Goal: Information Seeking & Learning: Get advice/opinions

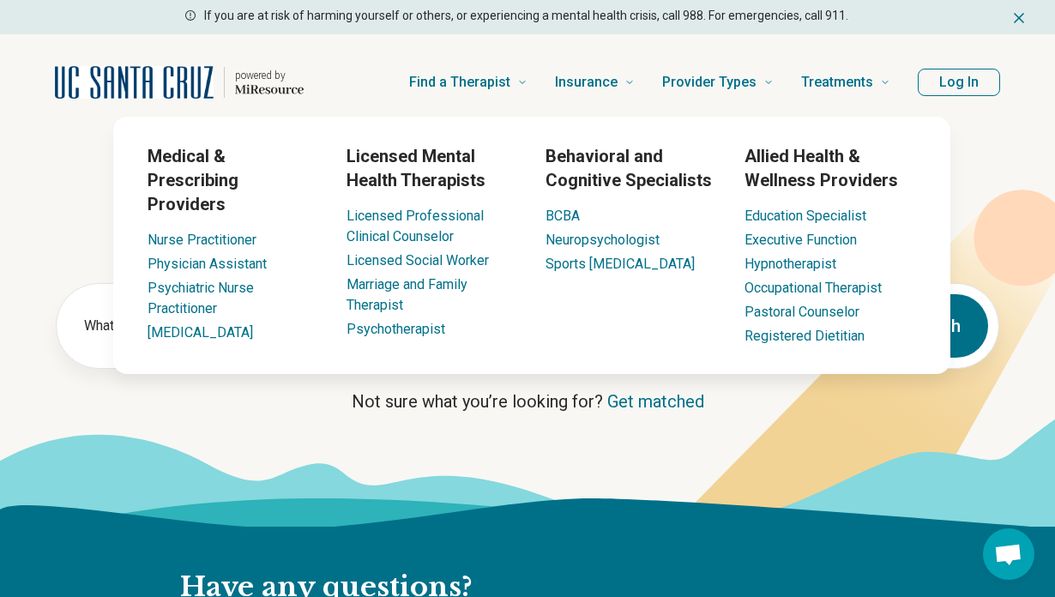
click at [317, 441] on icon at bounding box center [527, 472] width 1055 height 109
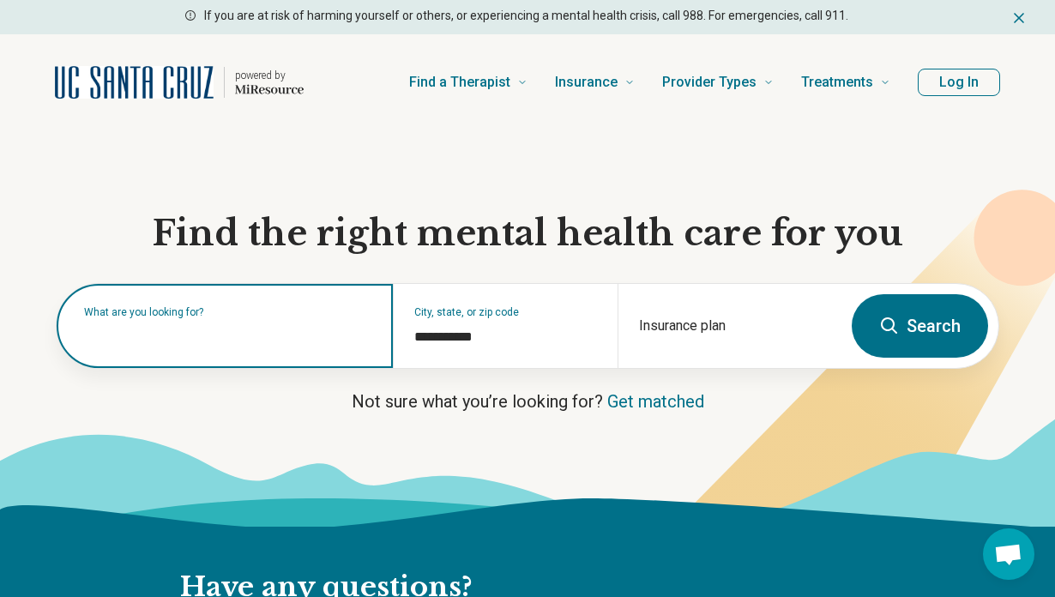
click at [228, 339] on input "text" at bounding box center [228, 334] width 288 height 21
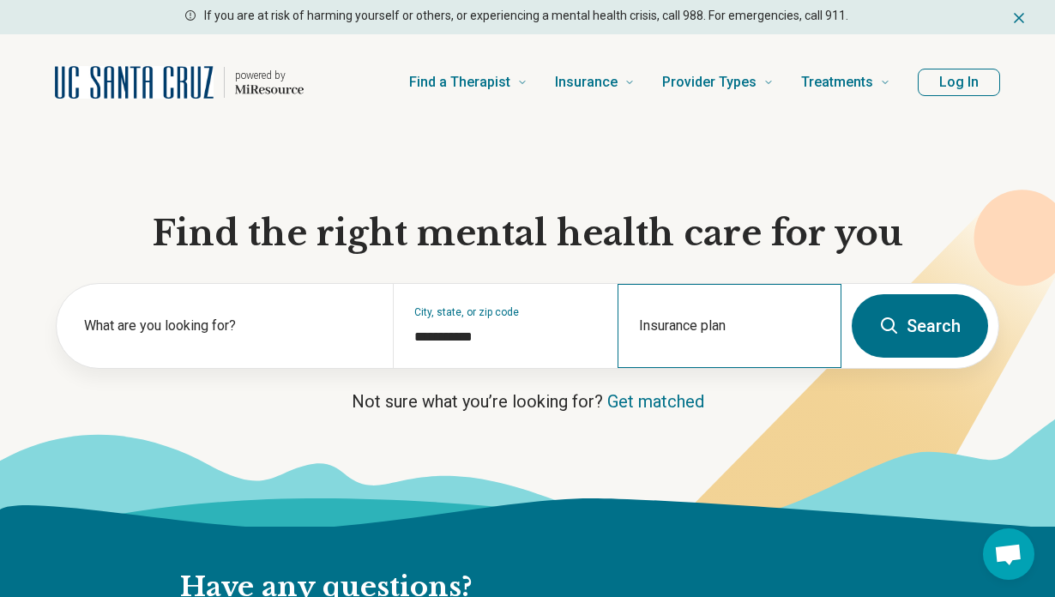
click at [689, 318] on div "Insurance plan" at bounding box center [729, 326] width 224 height 84
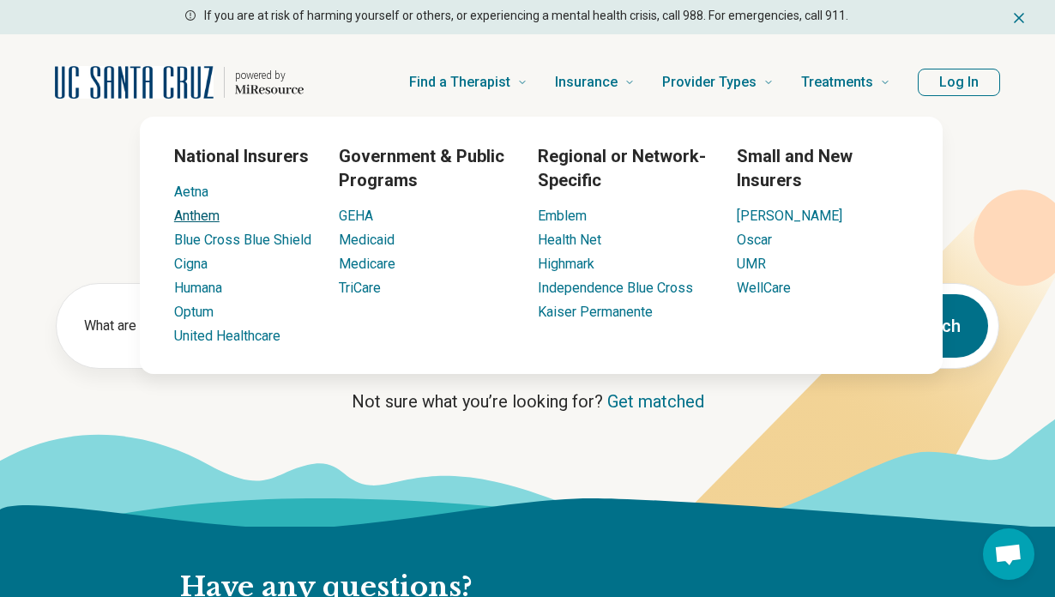
click at [196, 217] on link "Anthem" at bounding box center [196, 215] width 45 height 16
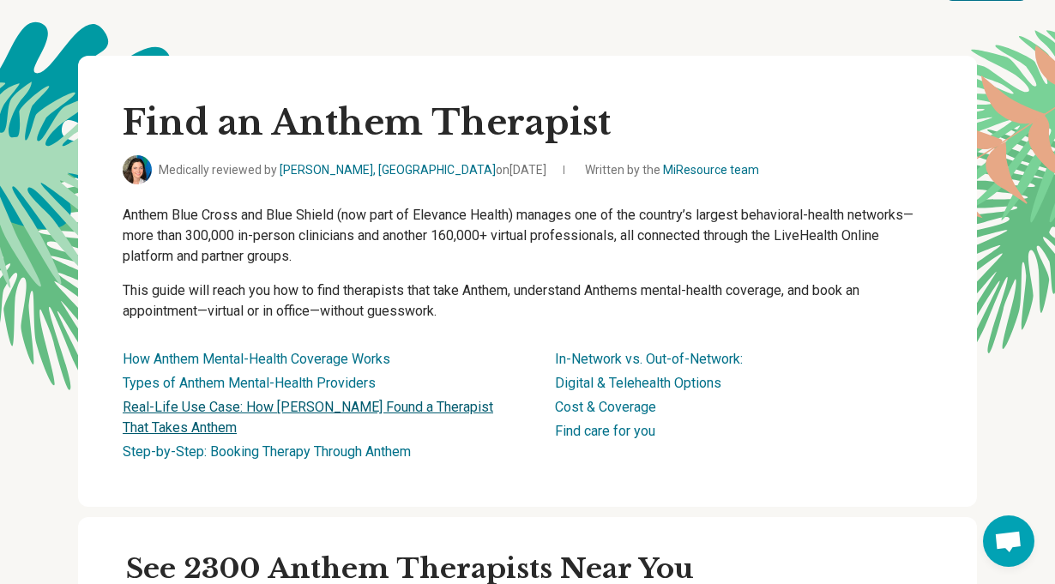
scroll to position [320, 0]
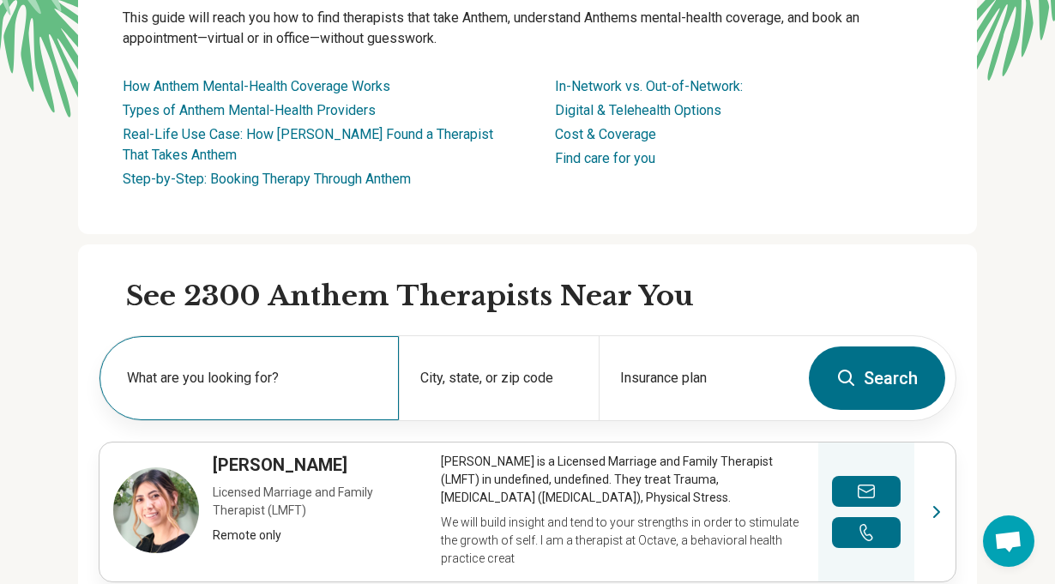
click at [288, 382] on label "What are you looking for?" at bounding box center [252, 378] width 251 height 21
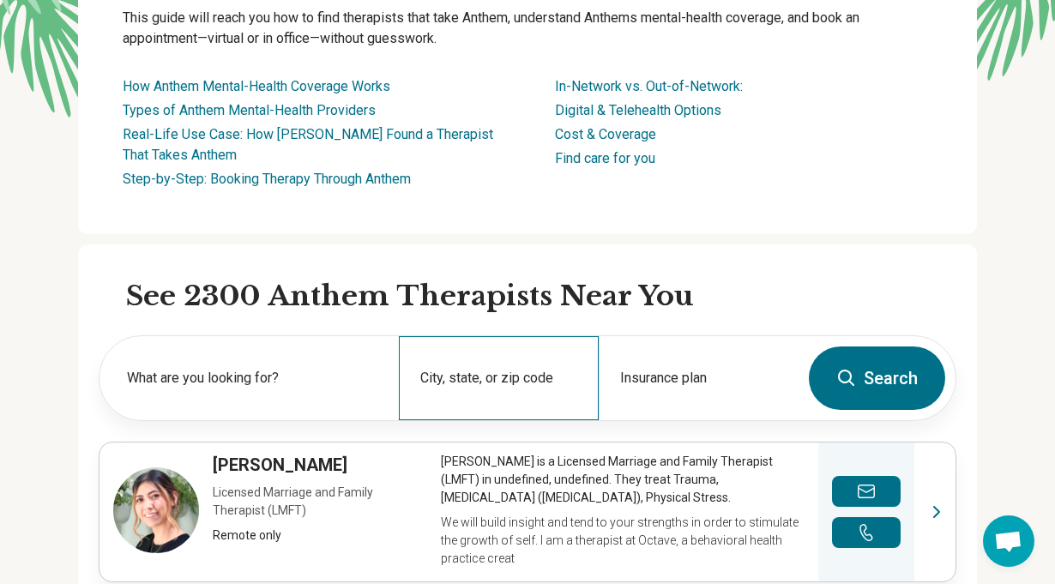
click at [501, 373] on div "City, state, or zip code" at bounding box center [499, 378] width 200 height 84
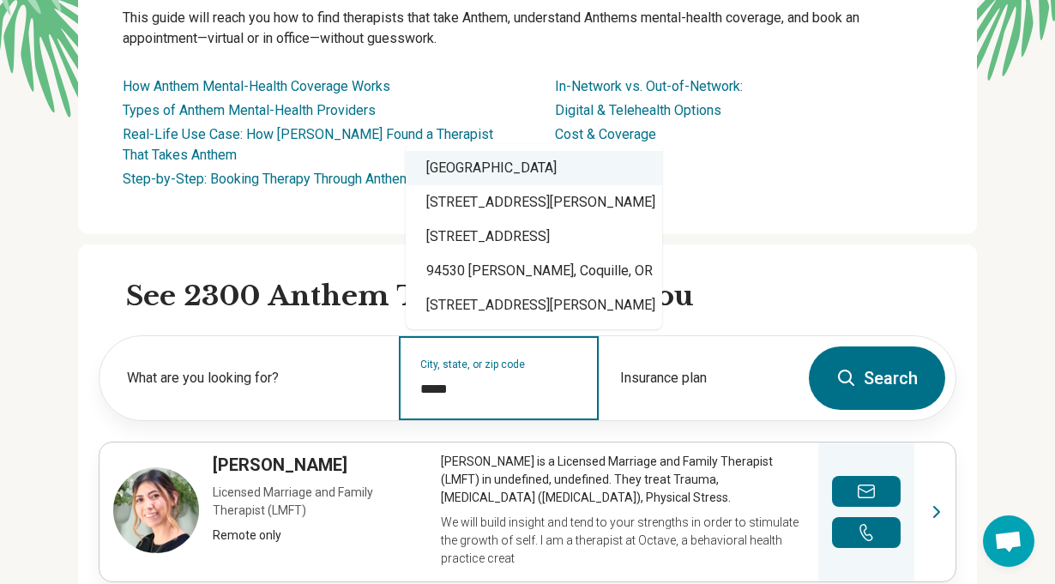
click at [512, 165] on div "El Cerrito, CA 94530" at bounding box center [534, 168] width 256 height 34
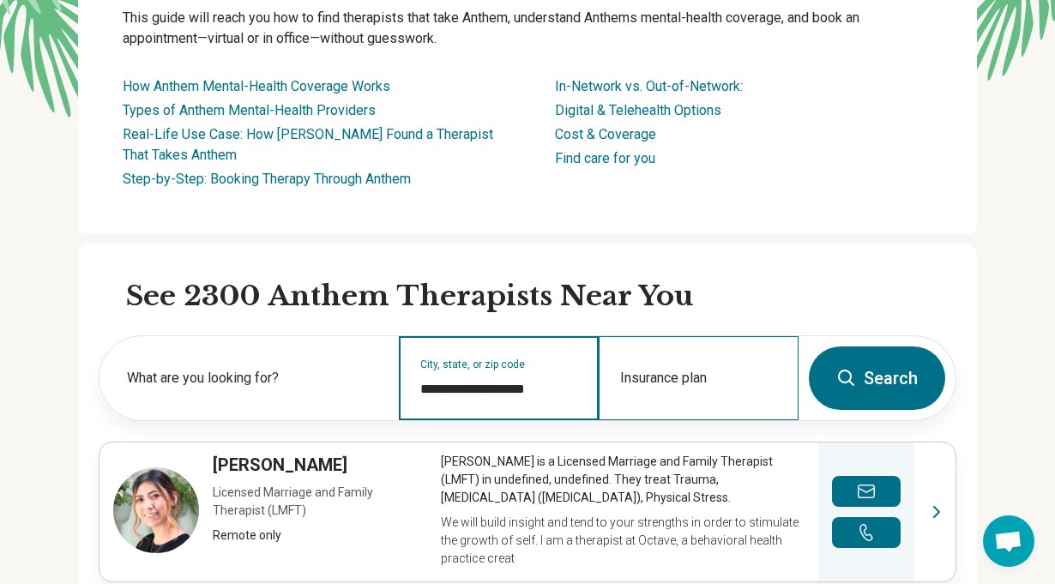
type input "**********"
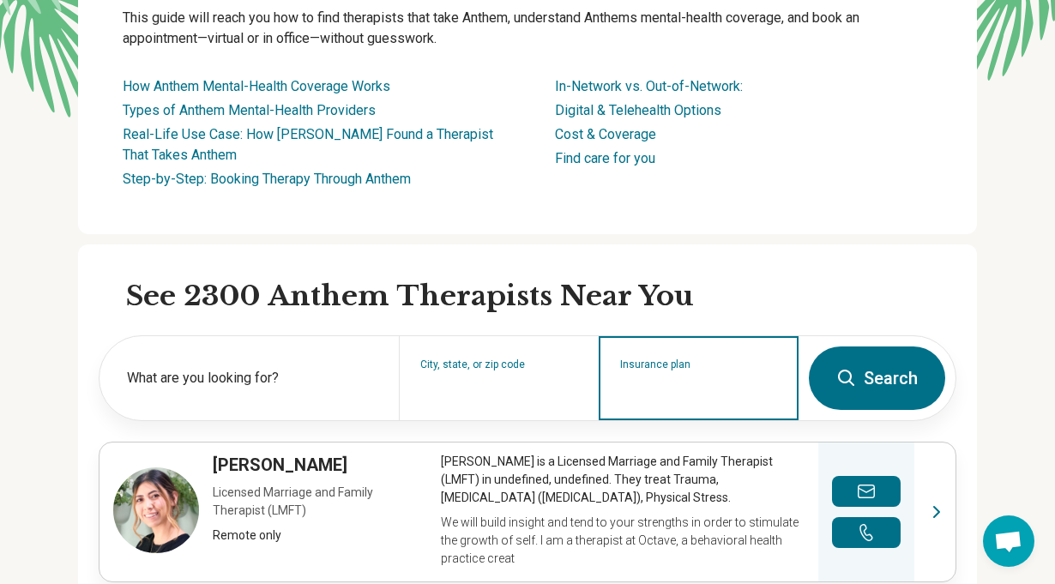
click at [742, 388] on input "Insurance plan" at bounding box center [699, 389] width 158 height 21
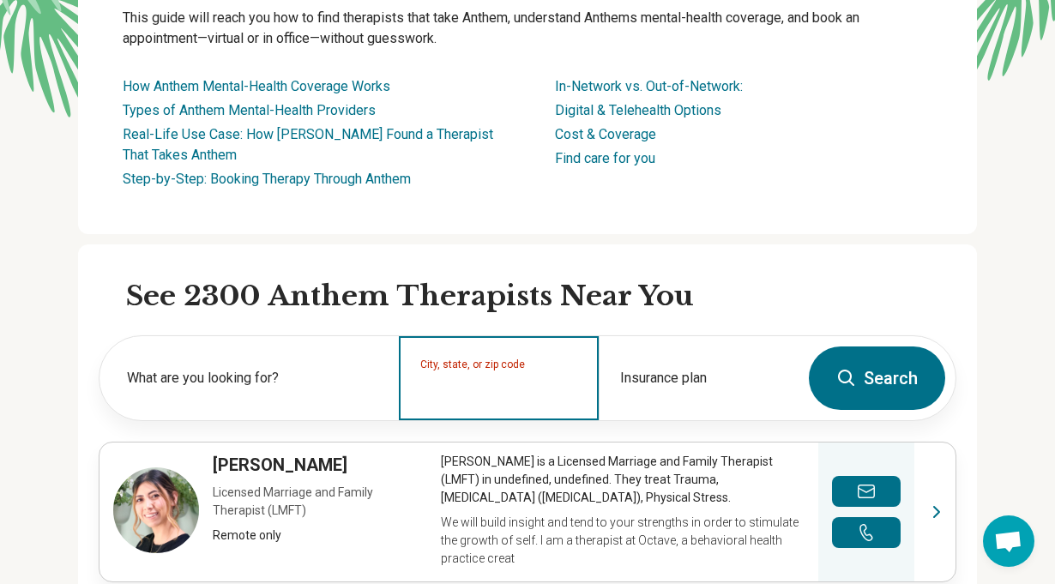
click at [513, 382] on input "City, state, or zip code" at bounding box center [499, 389] width 158 height 21
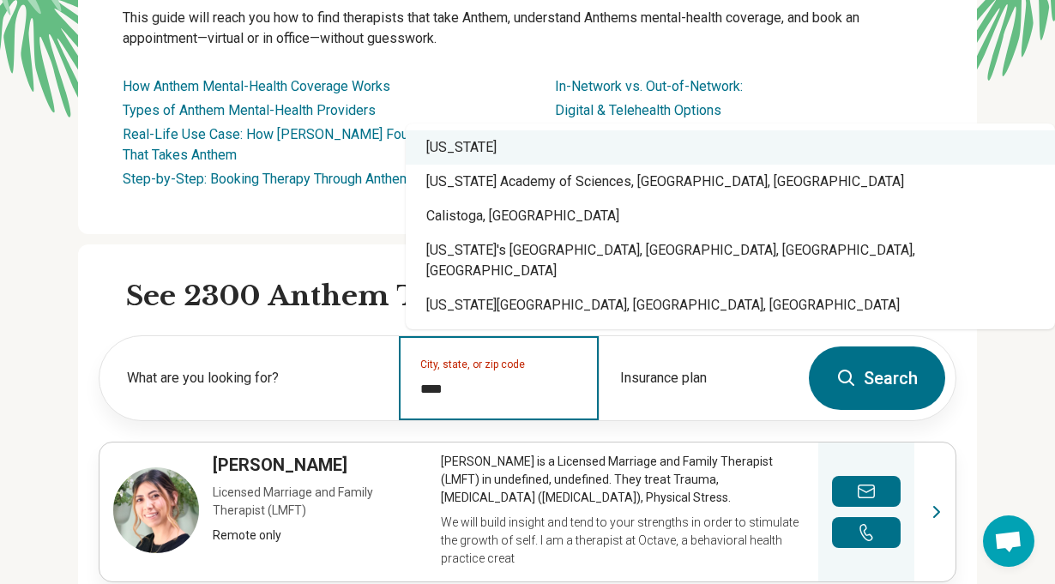
click at [483, 165] on div "[US_STATE]" at bounding box center [730, 147] width 649 height 34
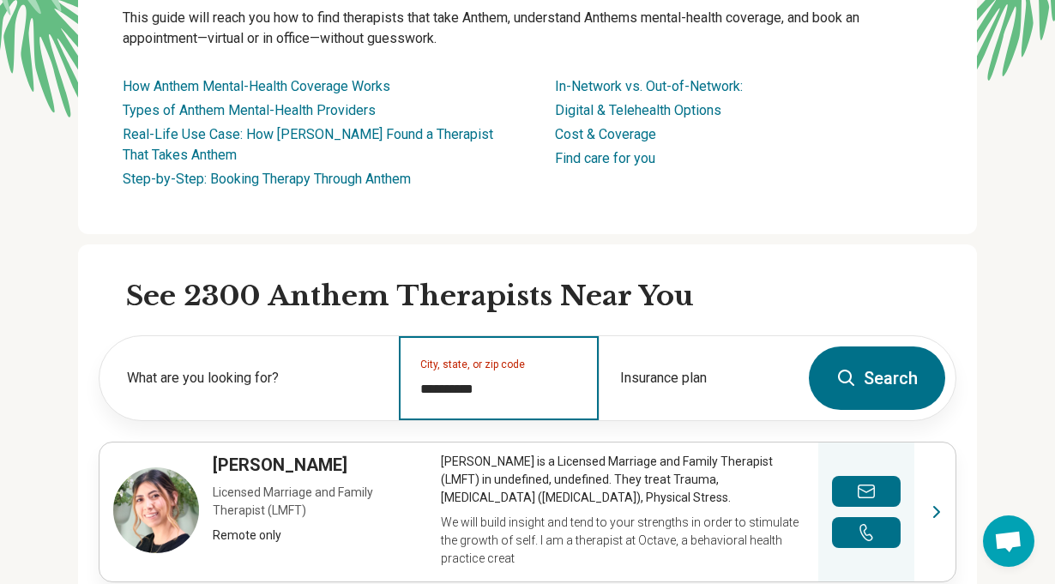
type input "**********"
click at [929, 387] on button "Search" at bounding box center [876, 377] width 136 height 63
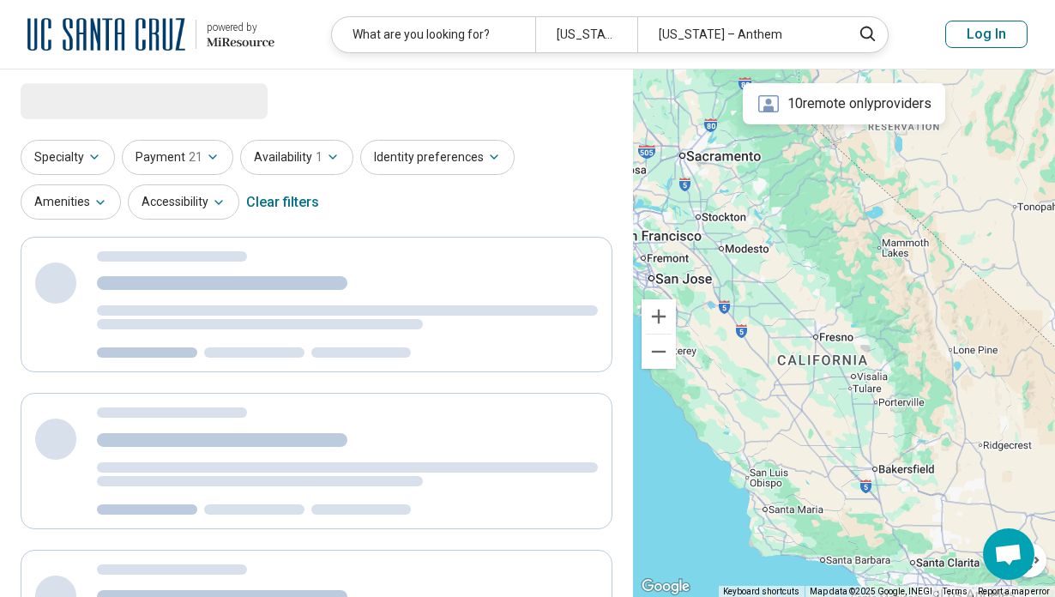
select select "***"
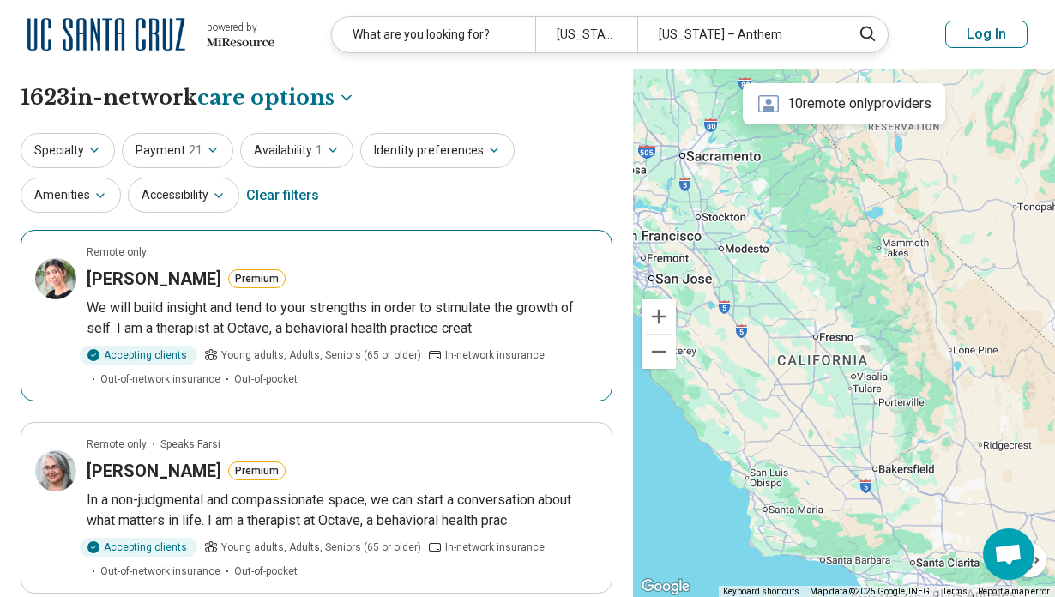
click at [142, 279] on h3 "Hailey Perez" at bounding box center [154, 279] width 135 height 24
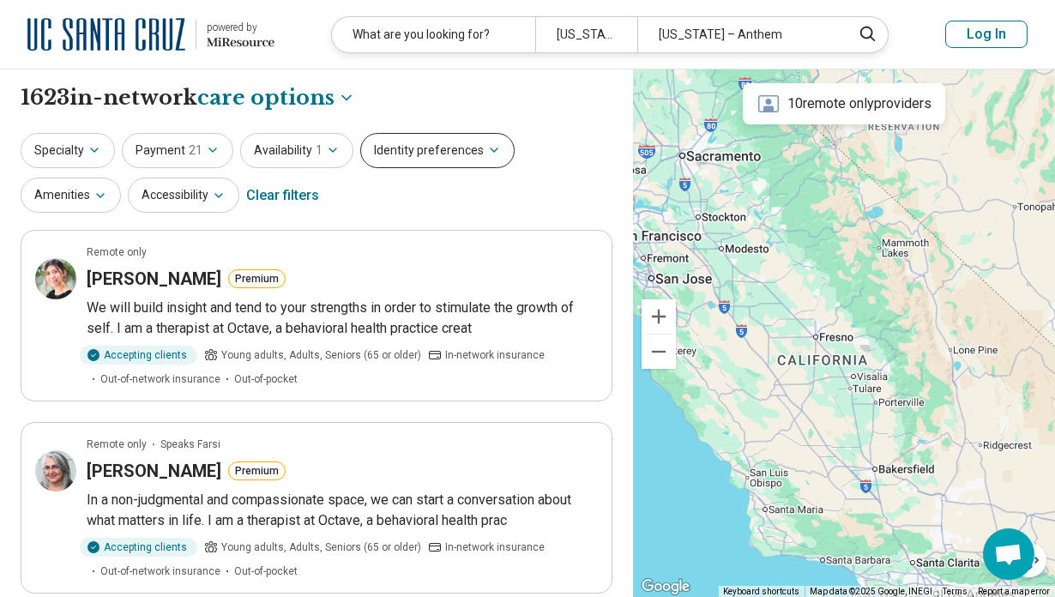
click at [459, 151] on button "Identity preferences" at bounding box center [437, 150] width 154 height 35
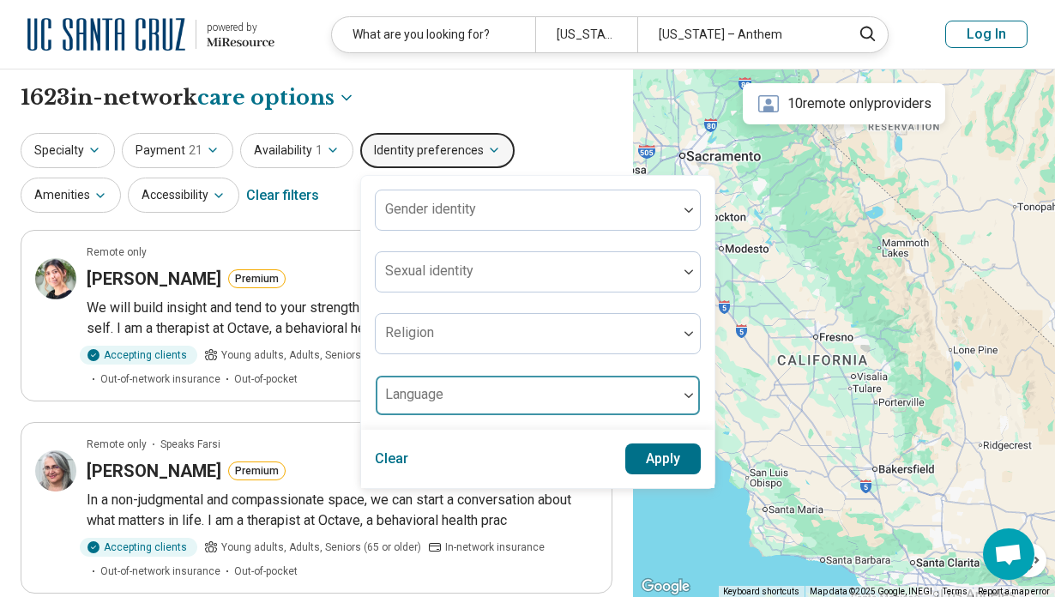
click at [435, 394] on div "Language" at bounding box center [538, 395] width 326 height 41
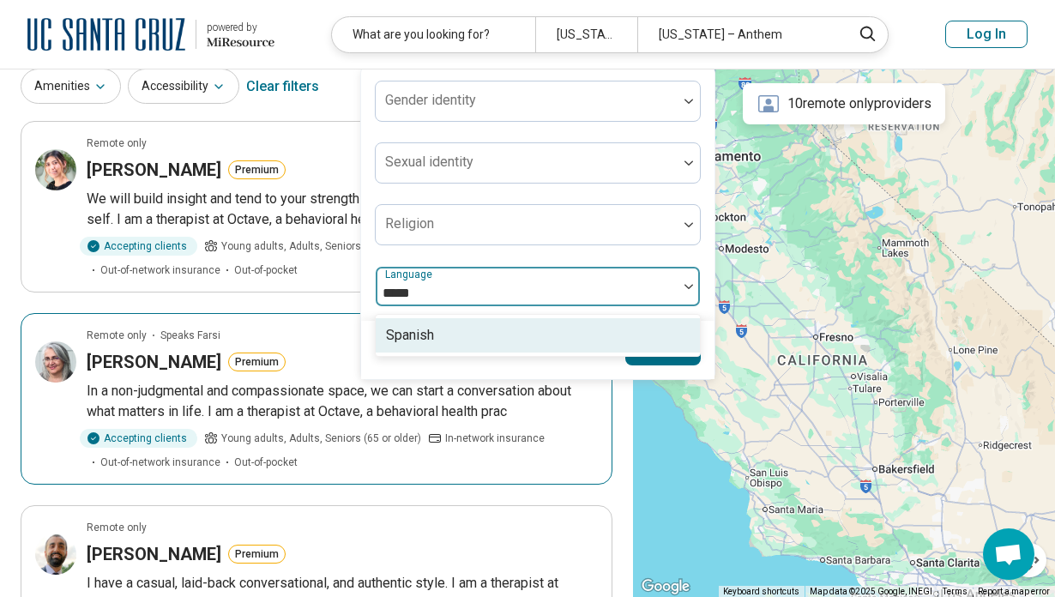
type input "******"
click at [394, 331] on div "Spanish" at bounding box center [410, 335] width 48 height 21
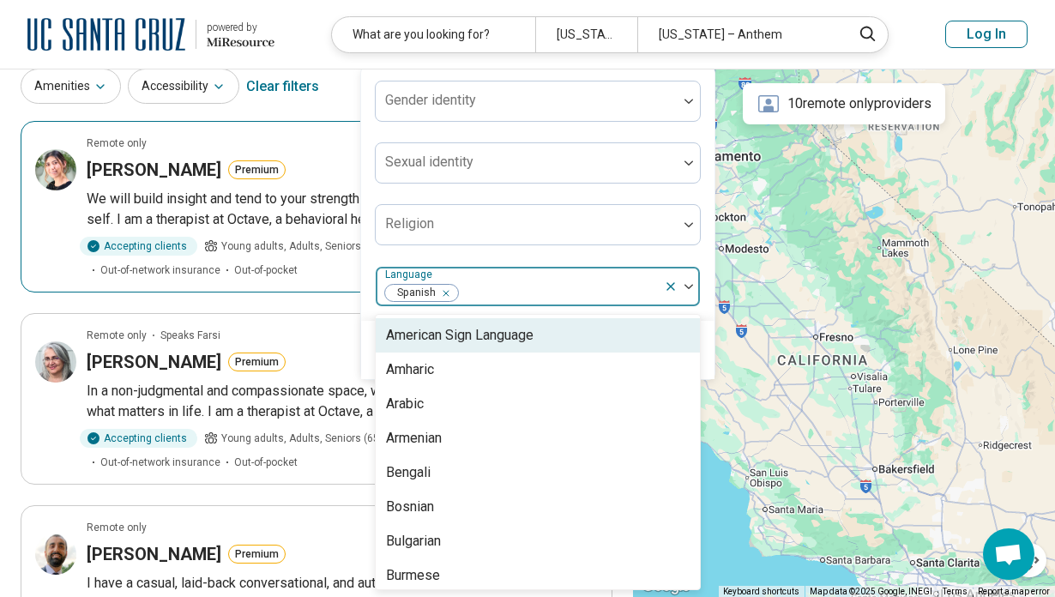
click at [324, 147] on div "Remote only" at bounding box center [342, 142] width 511 height 15
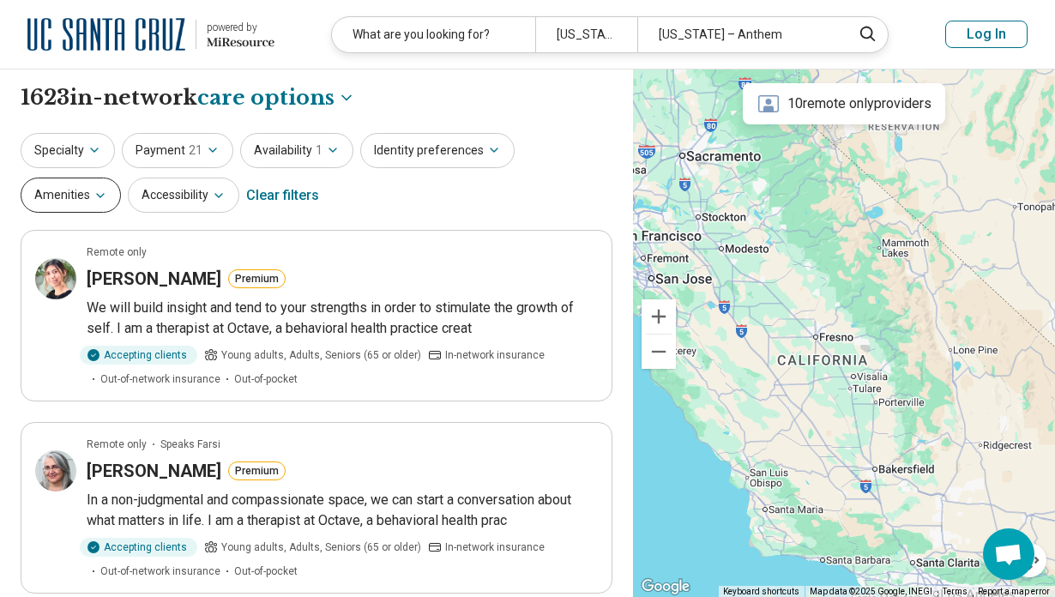
click at [121, 177] on button "Amenities" at bounding box center [71, 194] width 100 height 35
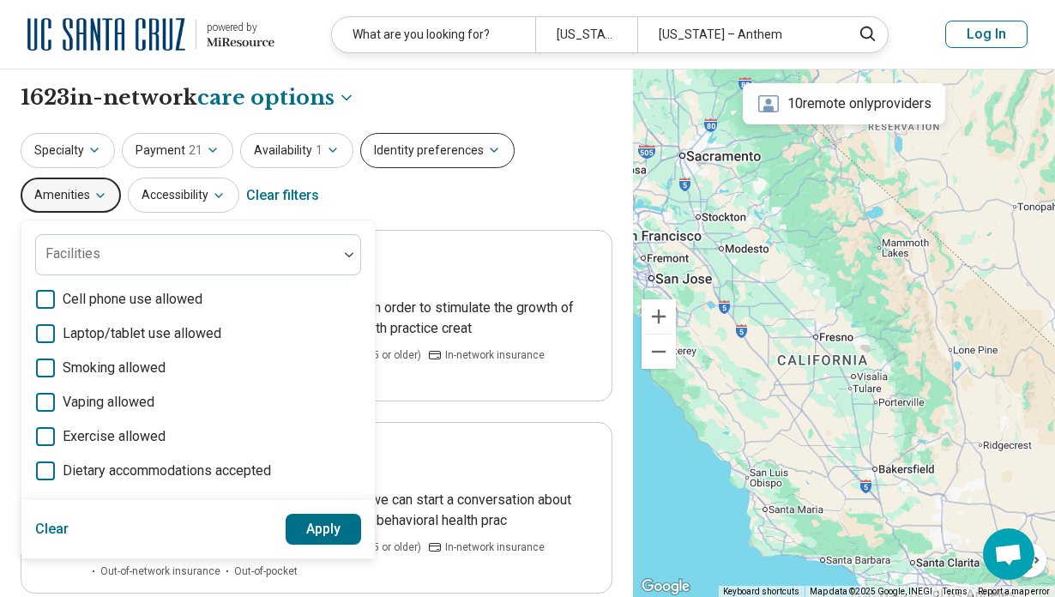
click at [436, 157] on button "Identity preferences" at bounding box center [437, 150] width 154 height 35
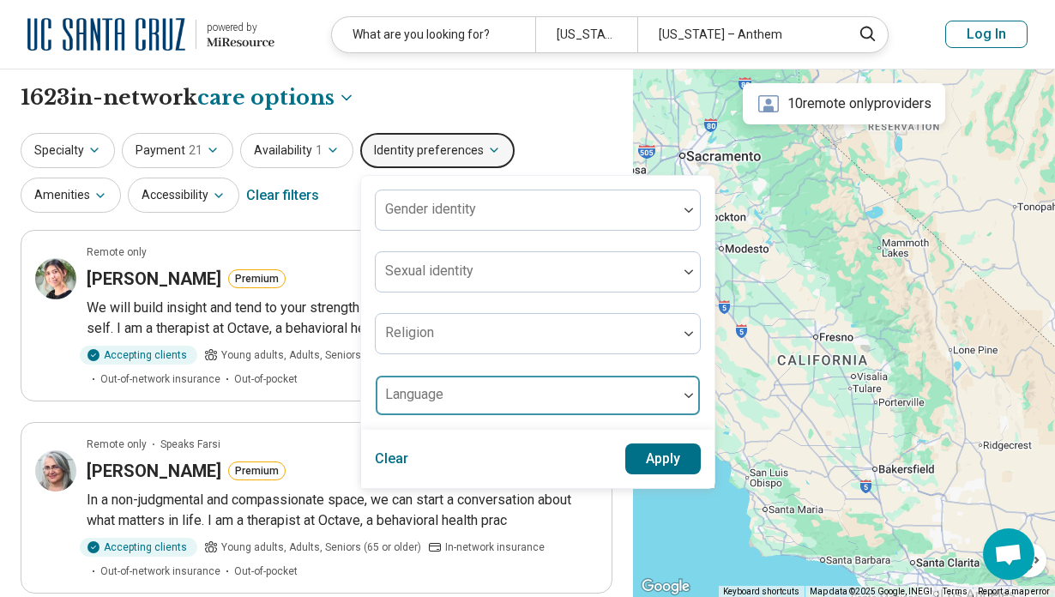
click at [420, 396] on div "Language" at bounding box center [538, 395] width 326 height 41
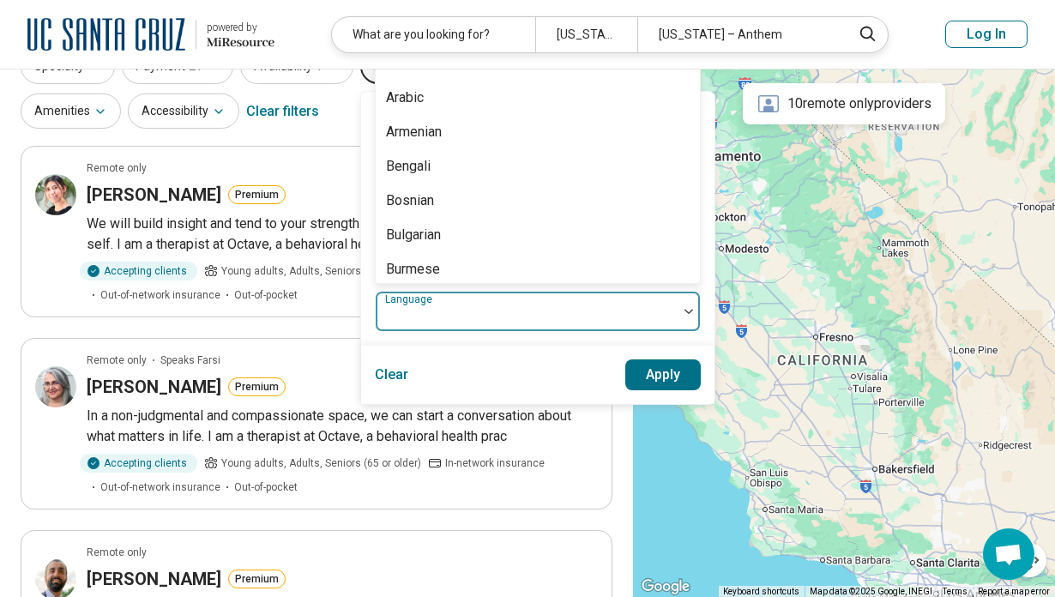
scroll to position [109, 0]
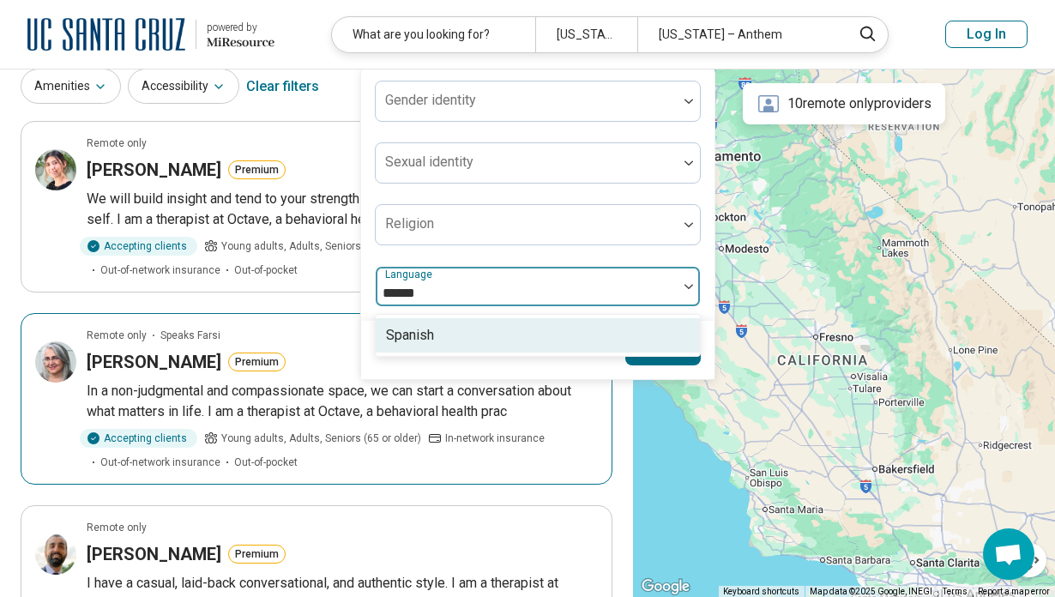
type input "*******"
click at [412, 329] on div "Spanish" at bounding box center [410, 335] width 48 height 21
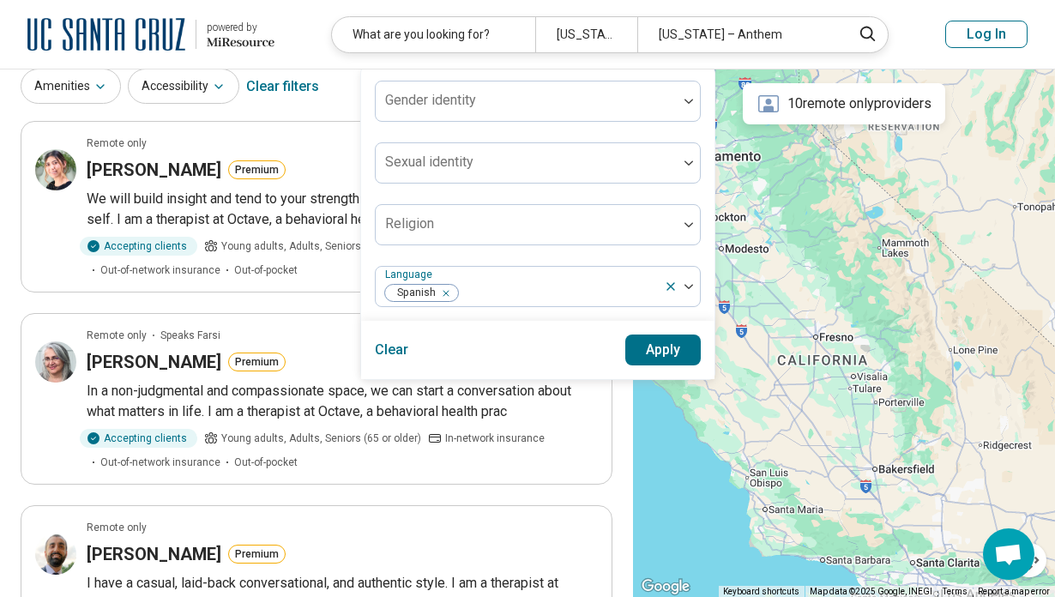
click at [697, 269] on div "Gender identity Sexual identity Religion Language Spanish" at bounding box center [537, 194] width 353 height 254
click at [655, 345] on button "Apply" at bounding box center [663, 349] width 76 height 31
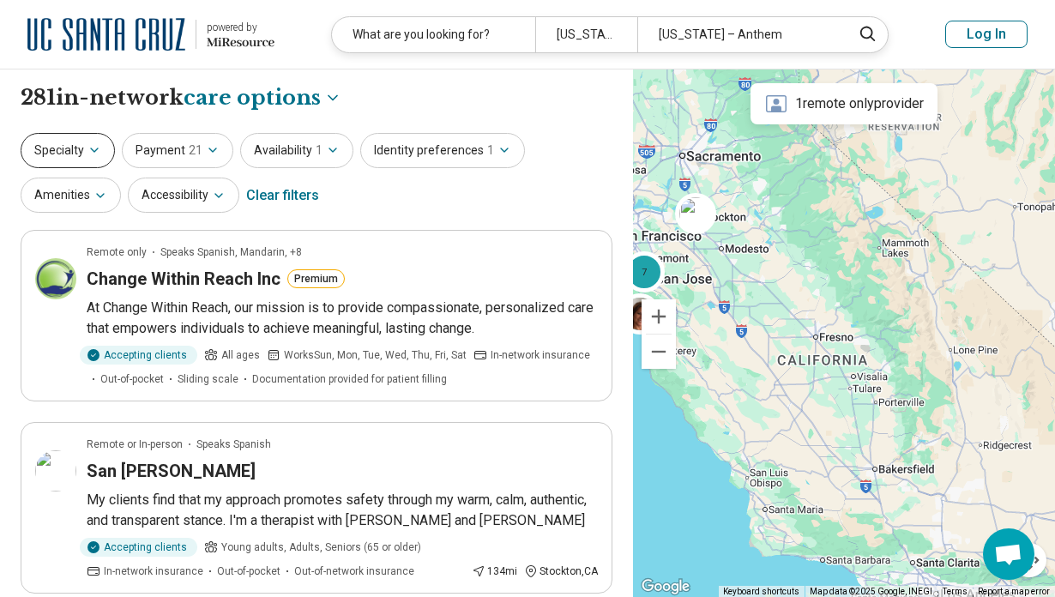
click at [111, 150] on button "Specialty" at bounding box center [68, 150] width 94 height 35
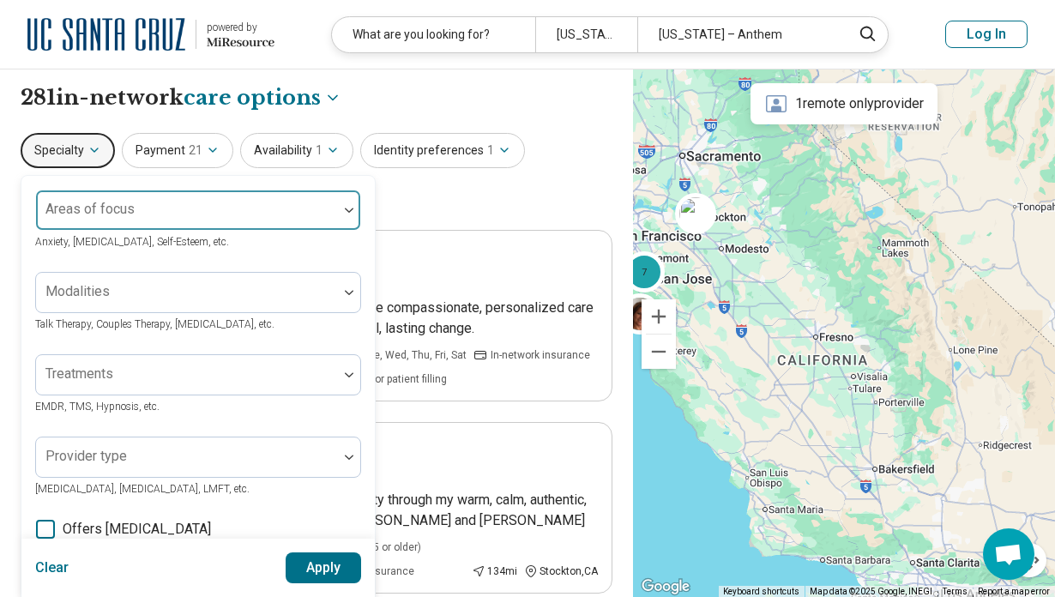
click at [218, 219] on div at bounding box center [187, 217] width 288 height 24
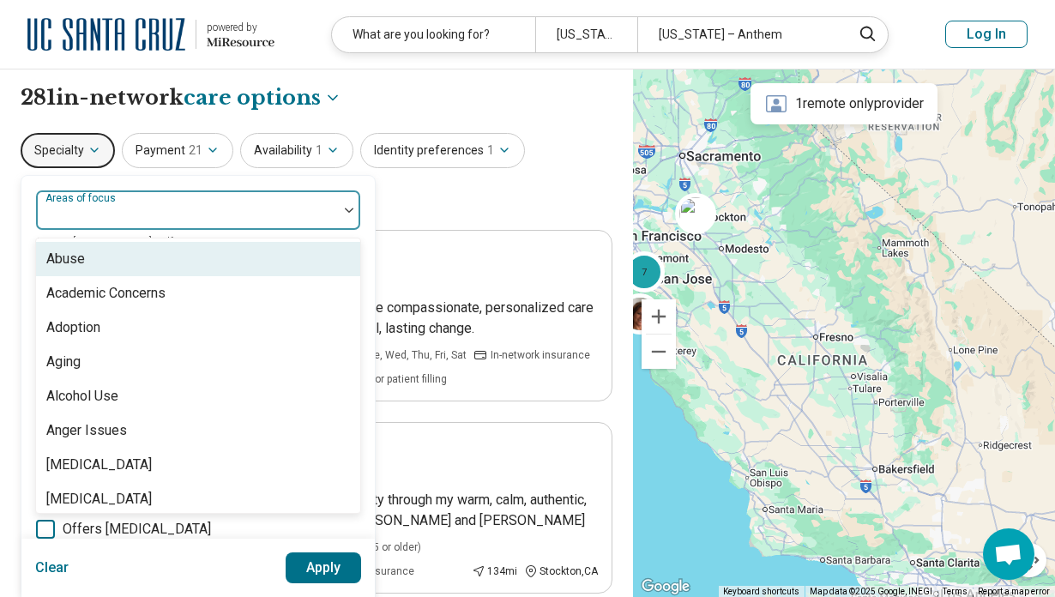
click at [422, 195] on div "Specialty Abuse, 1 of 100. 100 results available. Use Up and Down to choose opt…" at bounding box center [317, 174] width 592 height 83
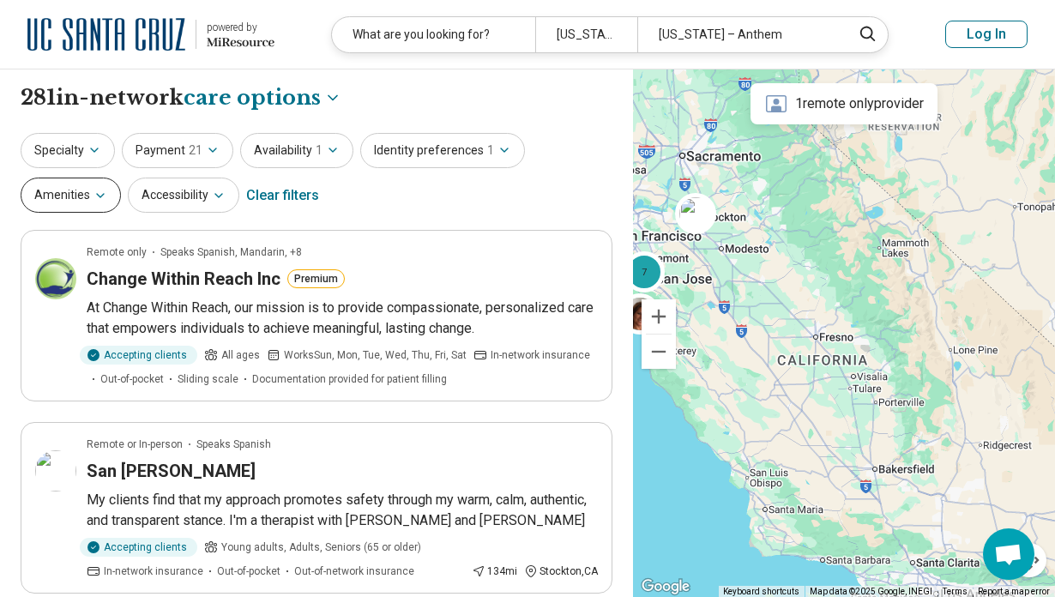
click at [97, 194] on icon "button" at bounding box center [100, 195] width 7 height 3
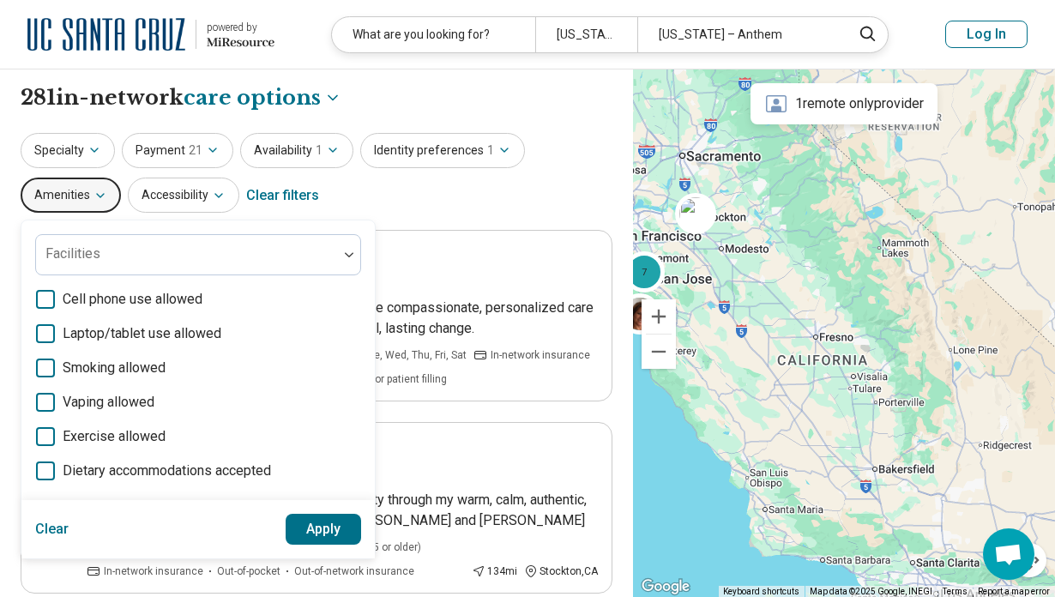
click at [97, 194] on icon "button" at bounding box center [100, 195] width 7 height 3
click at [105, 151] on button "Specialty" at bounding box center [68, 150] width 94 height 35
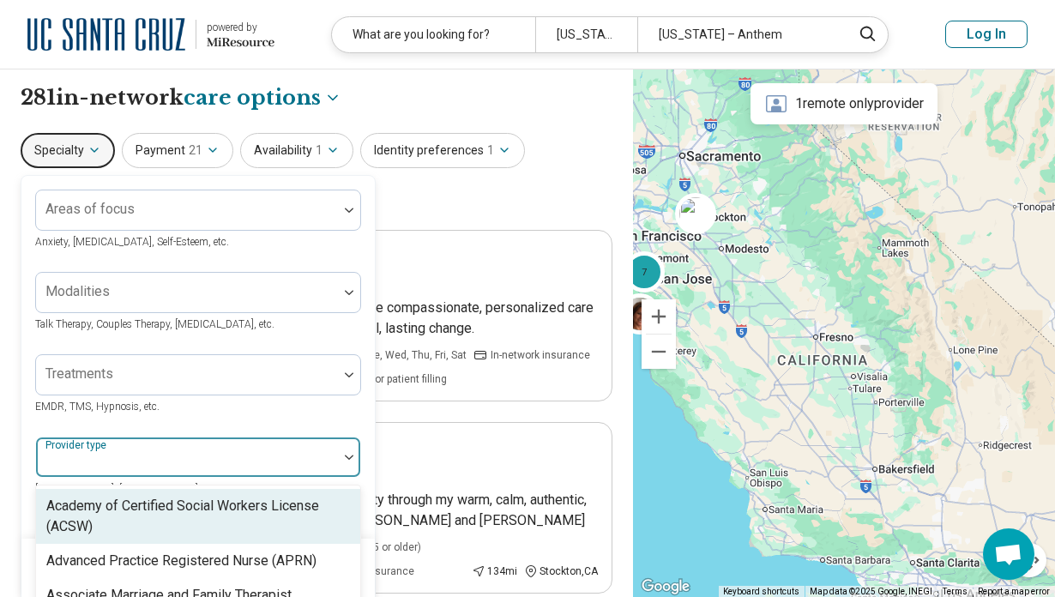
click at [183, 471] on div at bounding box center [187, 464] width 288 height 24
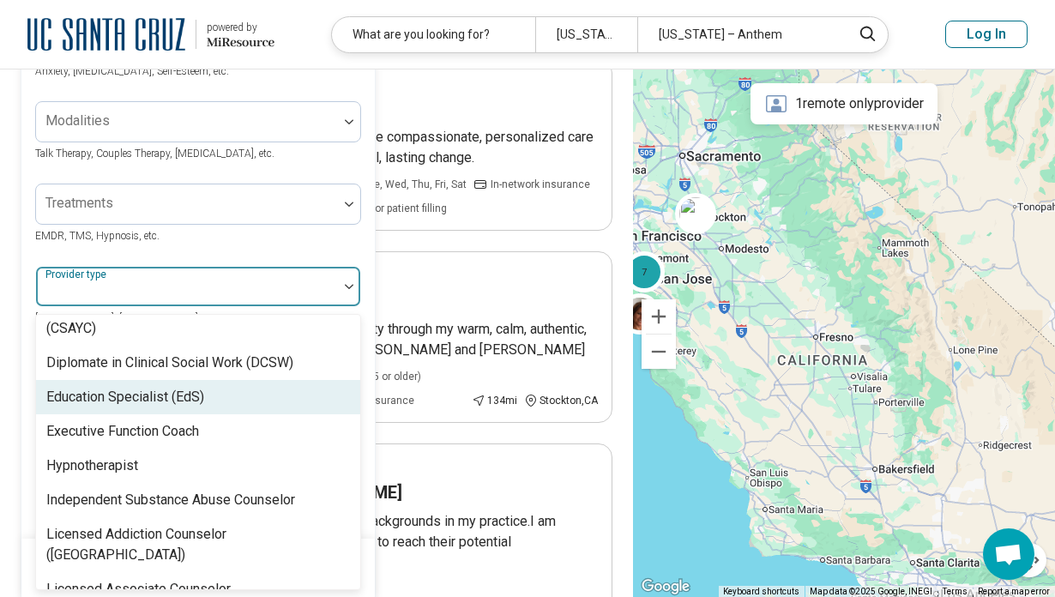
scroll to position [440, 0]
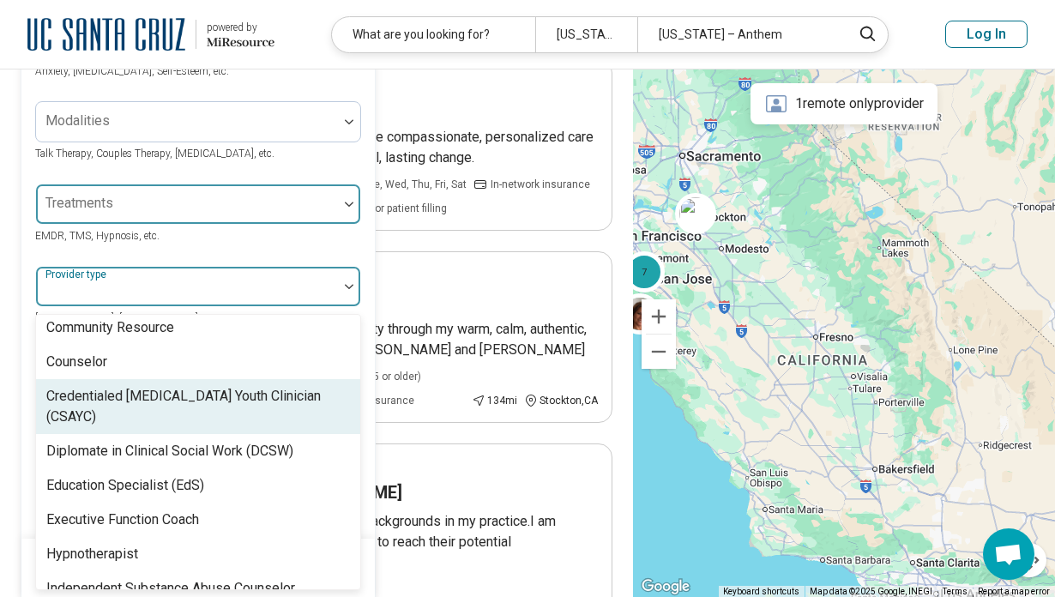
click at [219, 214] on div at bounding box center [187, 211] width 288 height 24
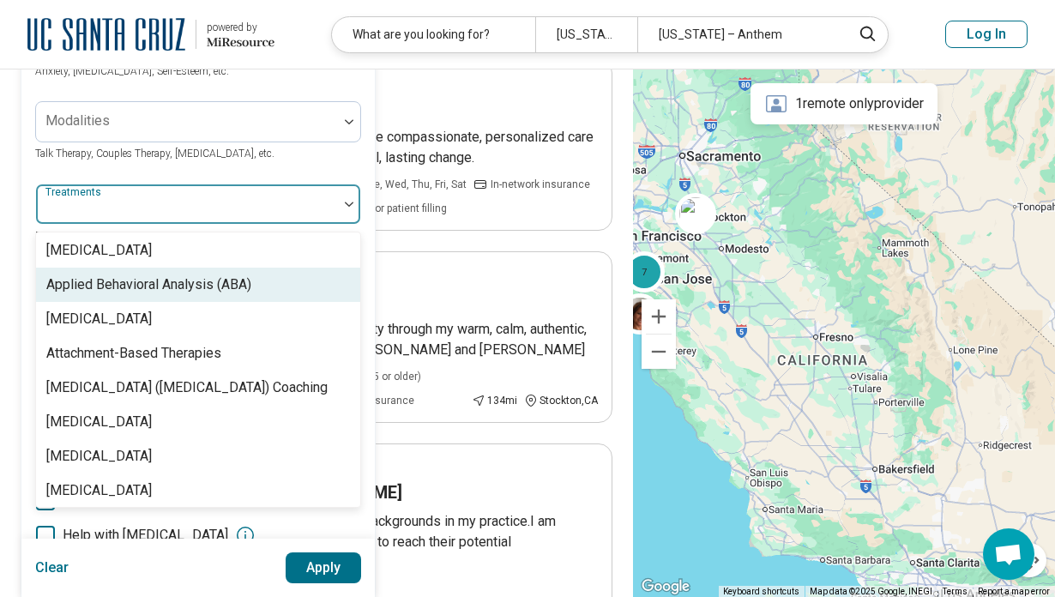
scroll to position [448, 0]
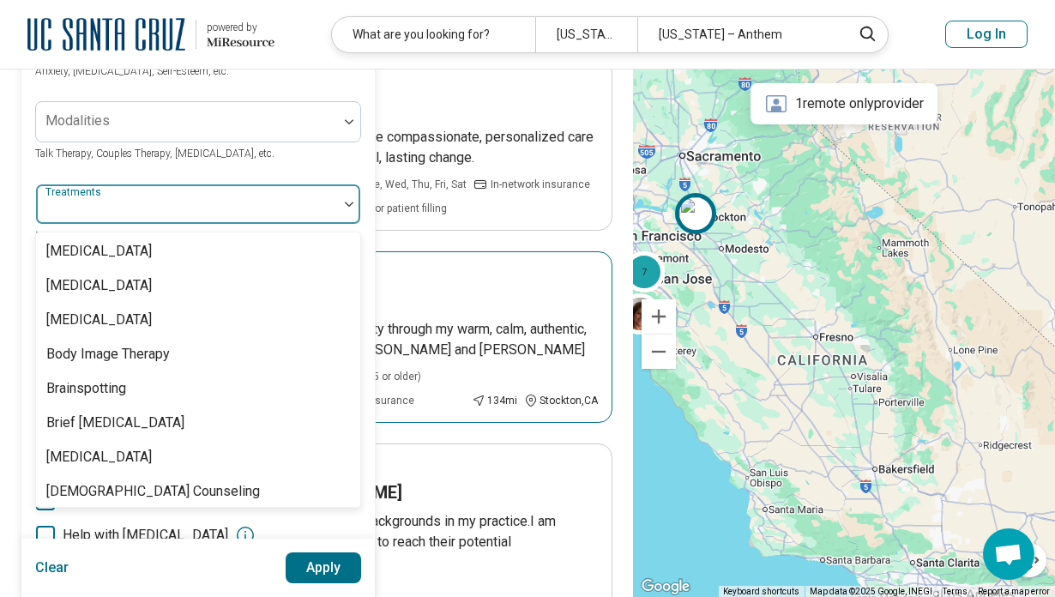
click at [393, 252] on article "Remote or In-person Speaks Spanish San Juana Melgoza My clients find that my ap…" at bounding box center [317, 336] width 592 height 171
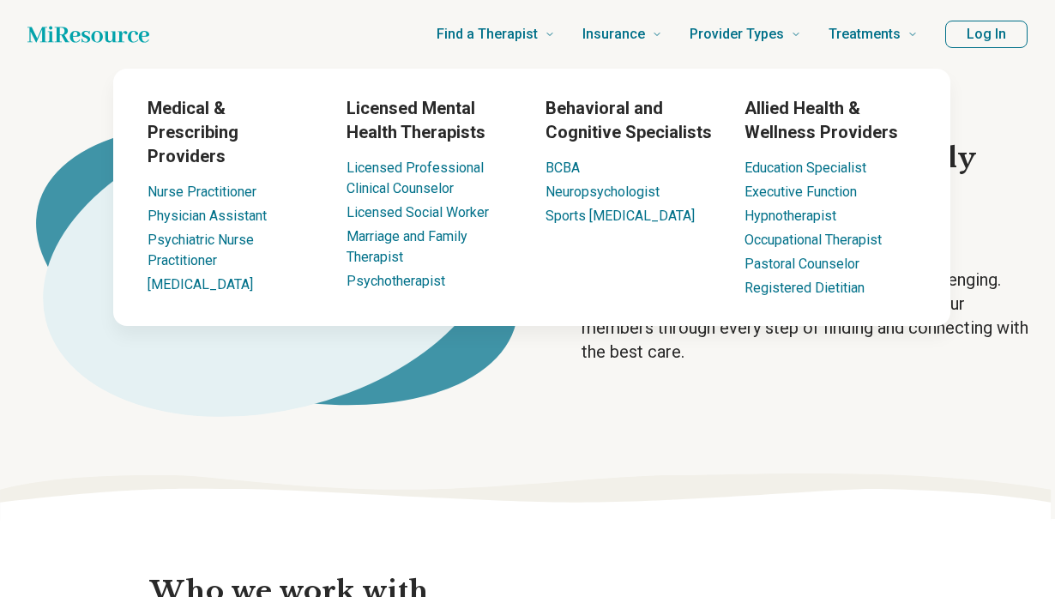
click at [155, 393] on ellipse at bounding box center [271, 265] width 520 height 393
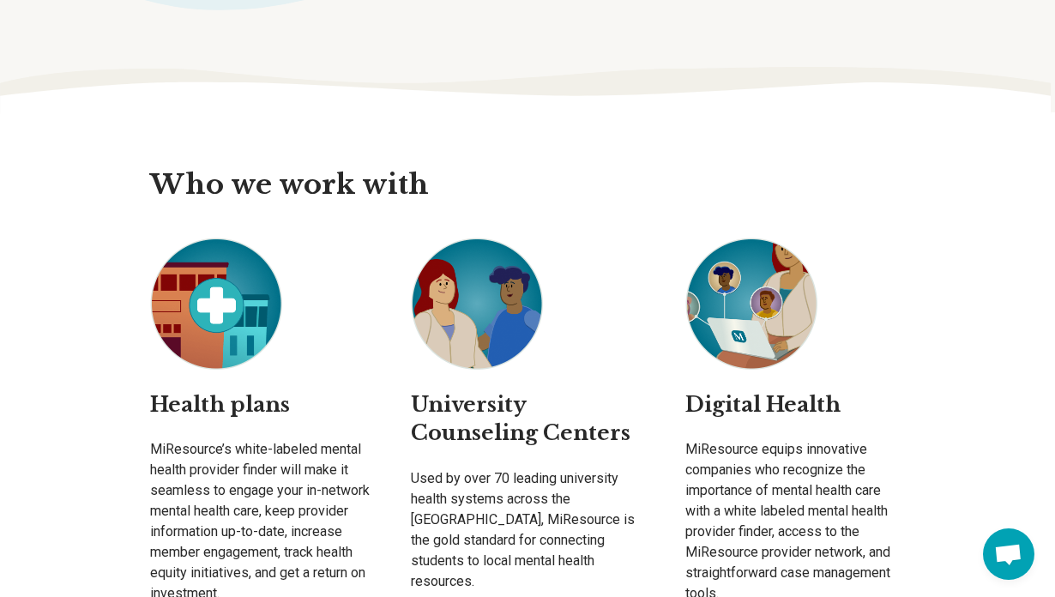
scroll to position [619, 0]
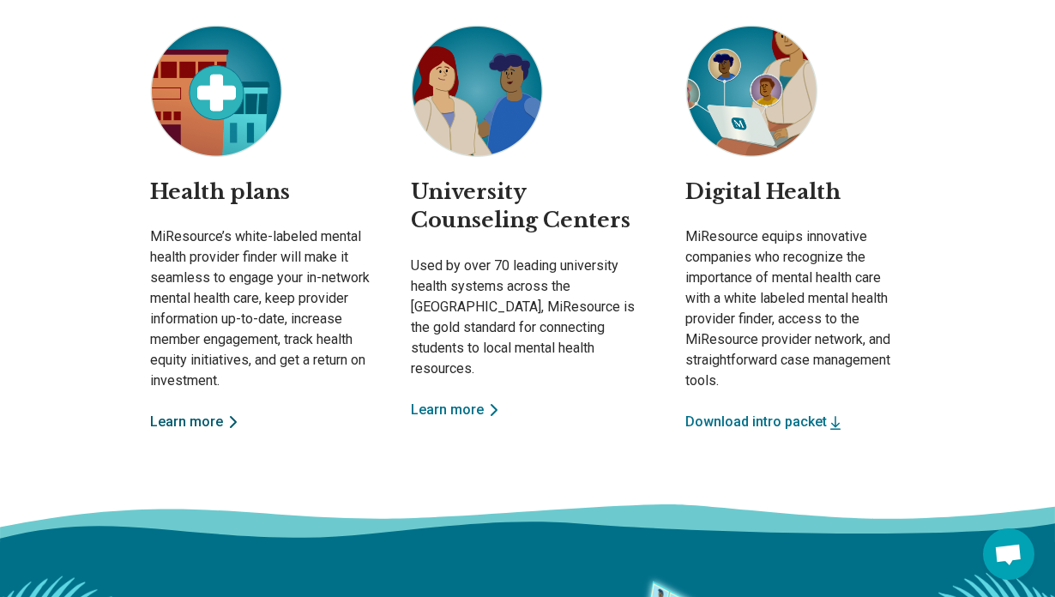
click at [207, 419] on link "Learn more" at bounding box center [259, 422] width 219 height 21
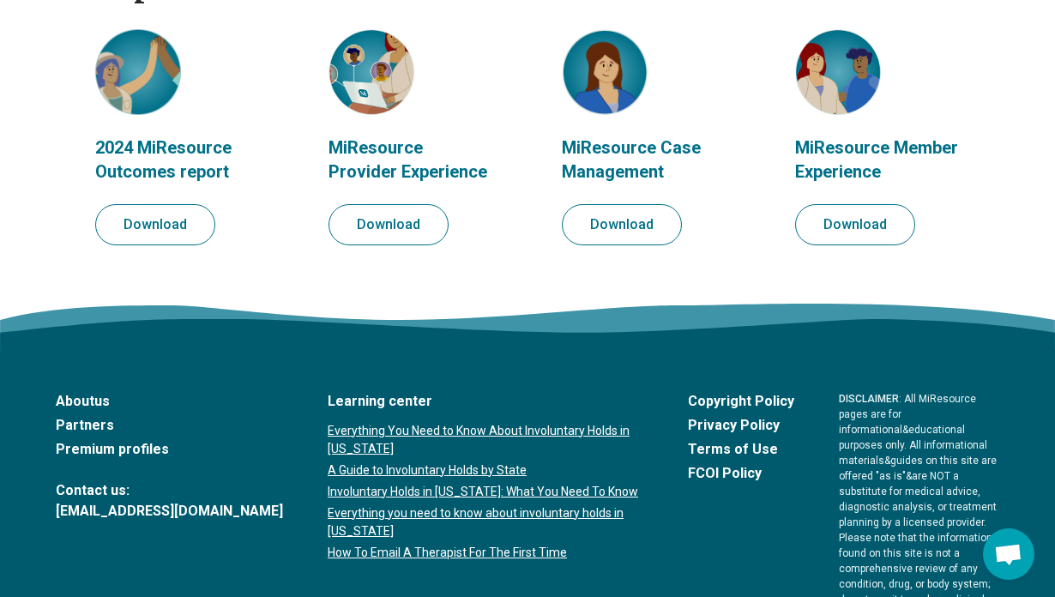
scroll to position [2050, 0]
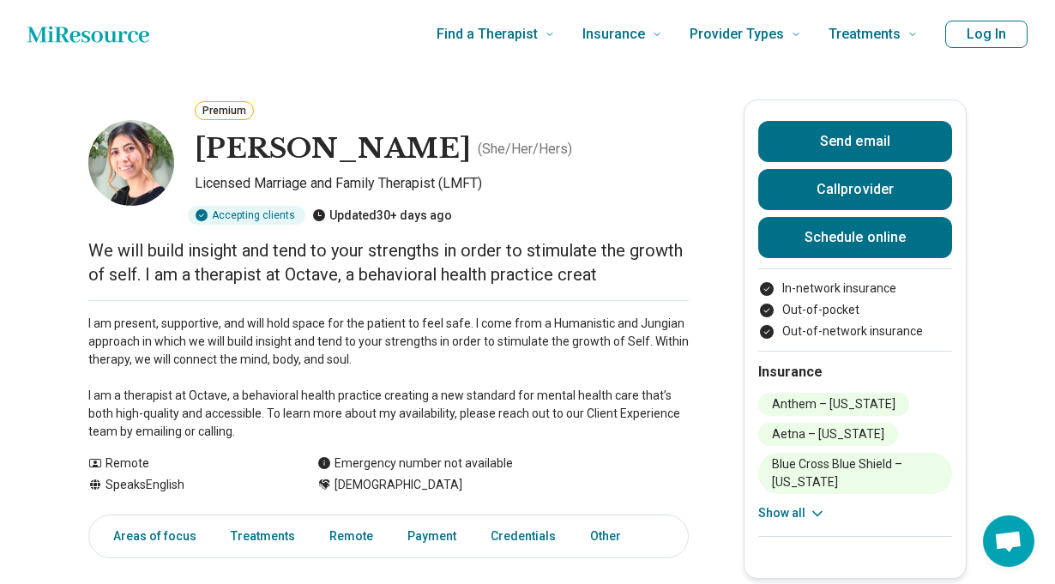
click at [797, 514] on button "Show all" at bounding box center [792, 513] width 68 height 18
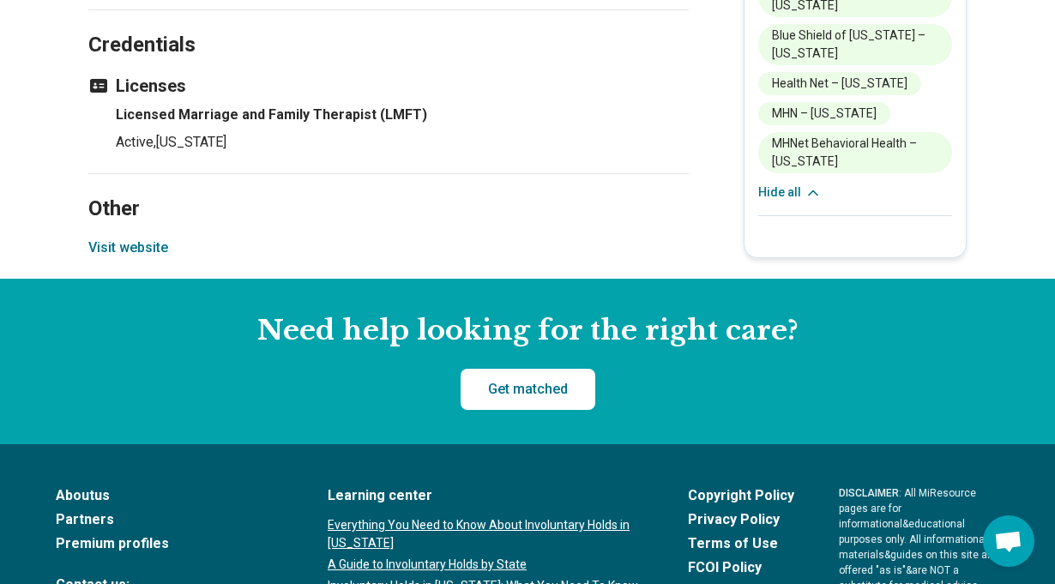
scroll to position [1483, 0]
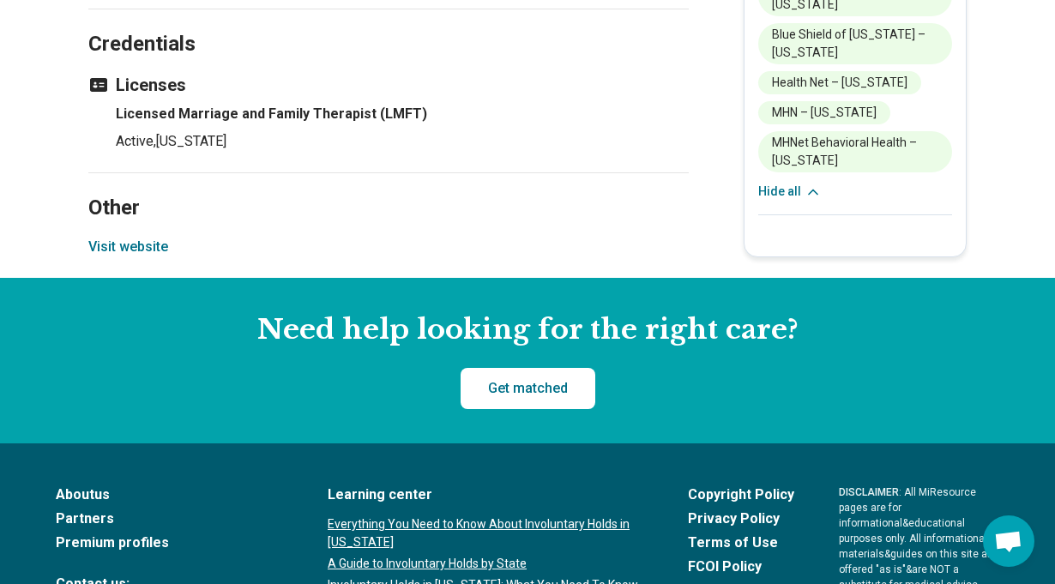
click at [117, 257] on button "Visit website" at bounding box center [128, 247] width 80 height 21
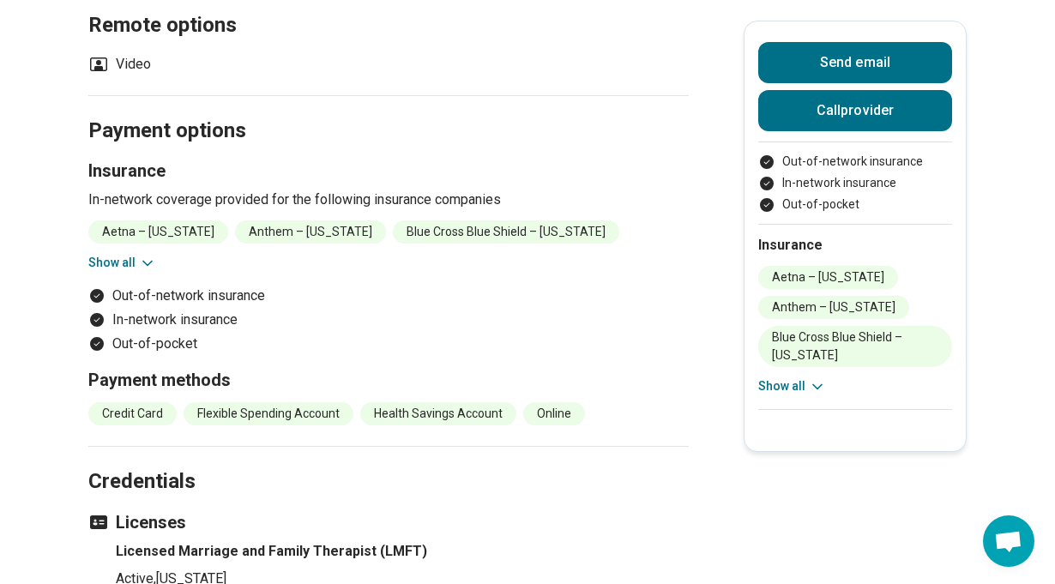
scroll to position [1193, 0]
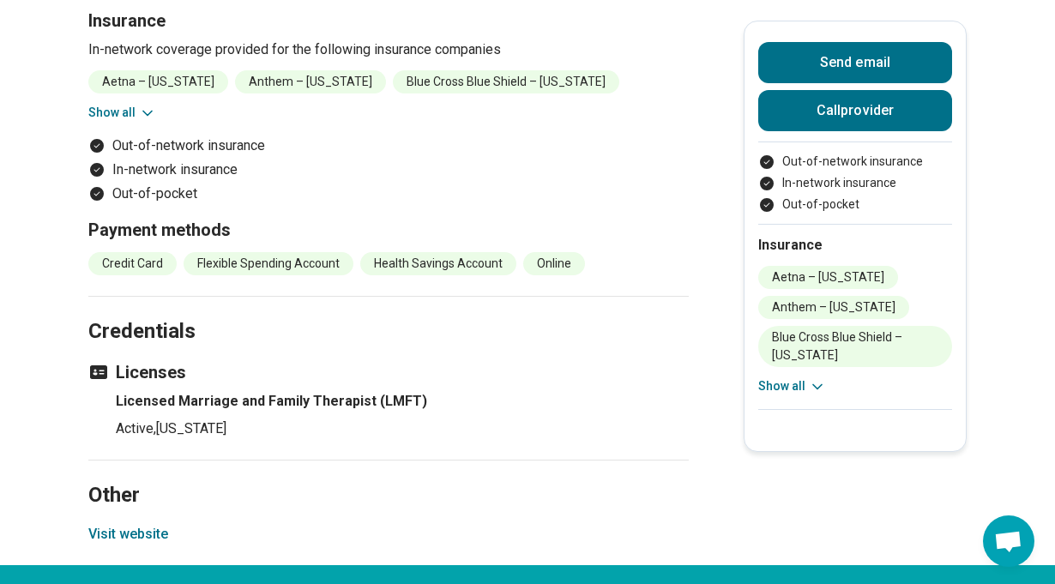
click at [135, 524] on button "Visit website" at bounding box center [128, 534] width 80 height 21
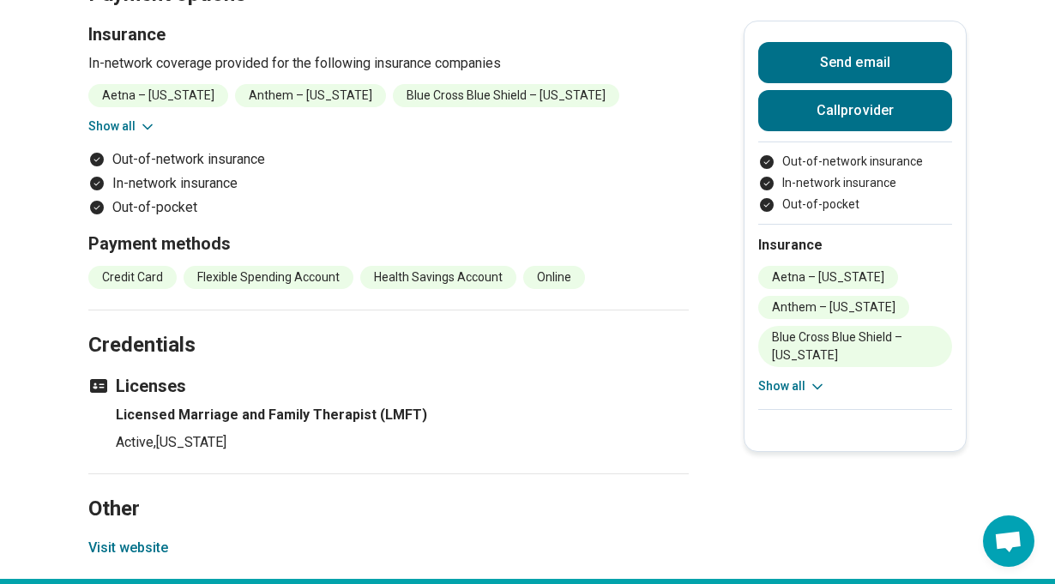
scroll to position [1177, 0]
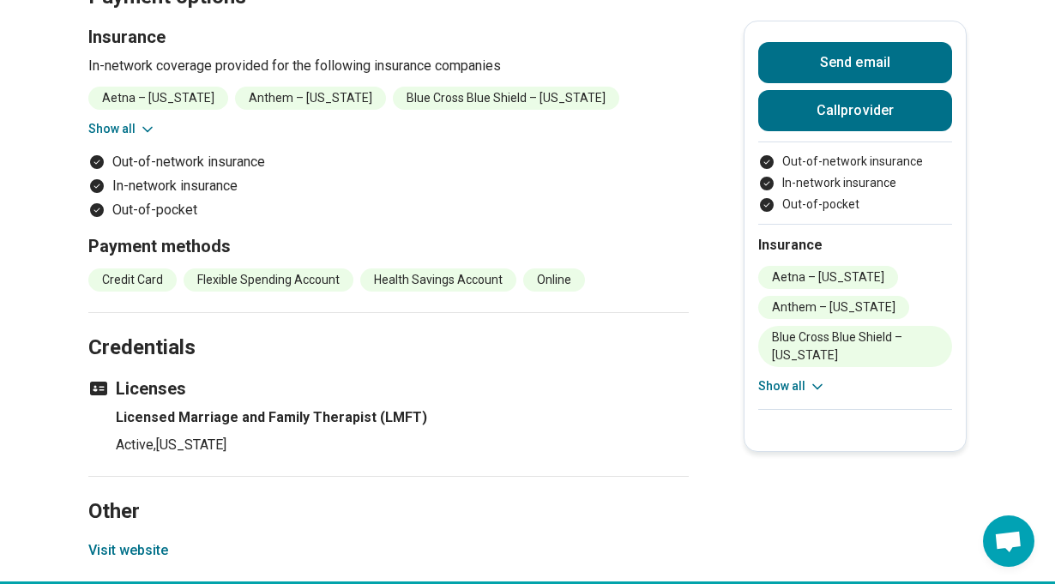
click at [793, 388] on button "Show all" at bounding box center [792, 386] width 68 height 18
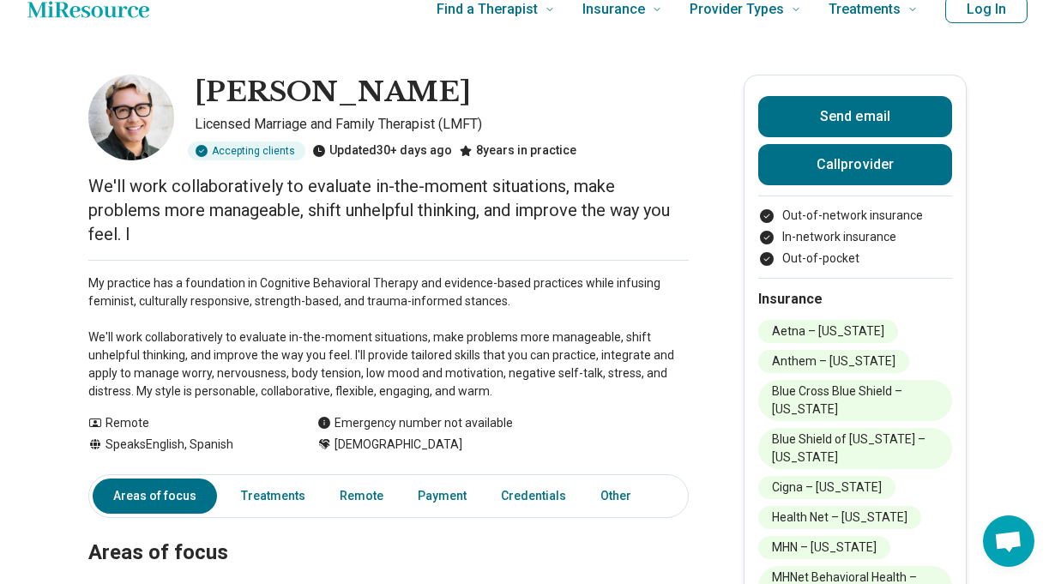
scroll to position [0, 0]
